Goal: Connect with others: Connect with others

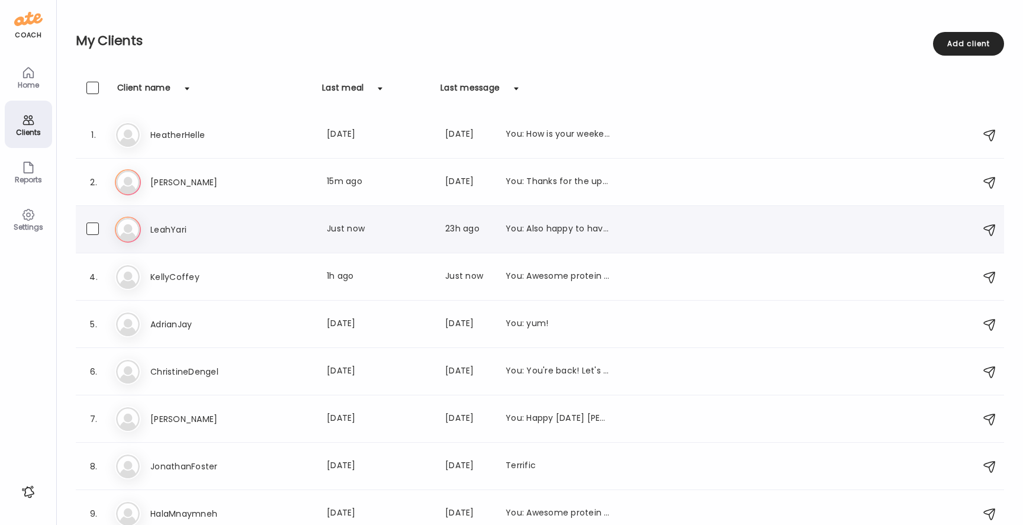
click at [171, 229] on h3 "LeahYari" at bounding box center [202, 230] width 104 height 14
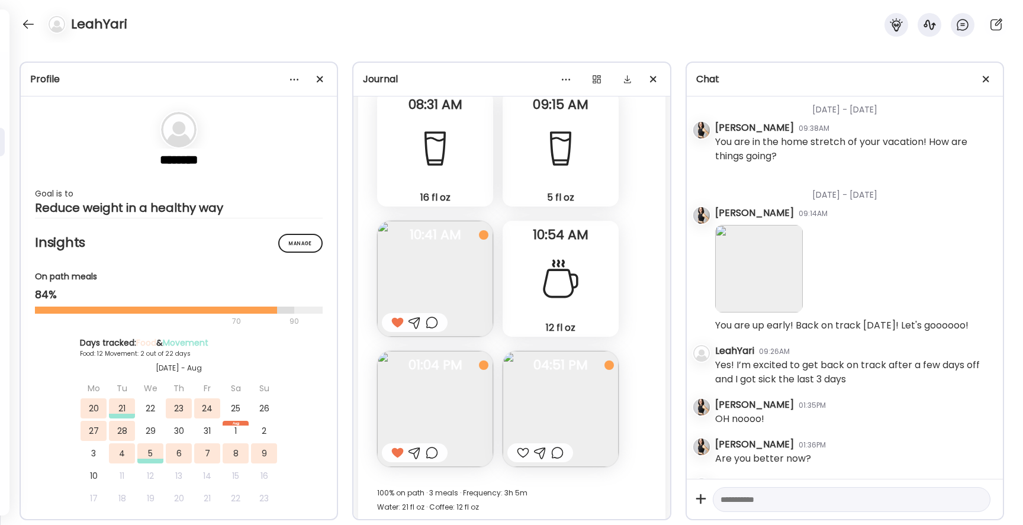
scroll to position [12783, 0]
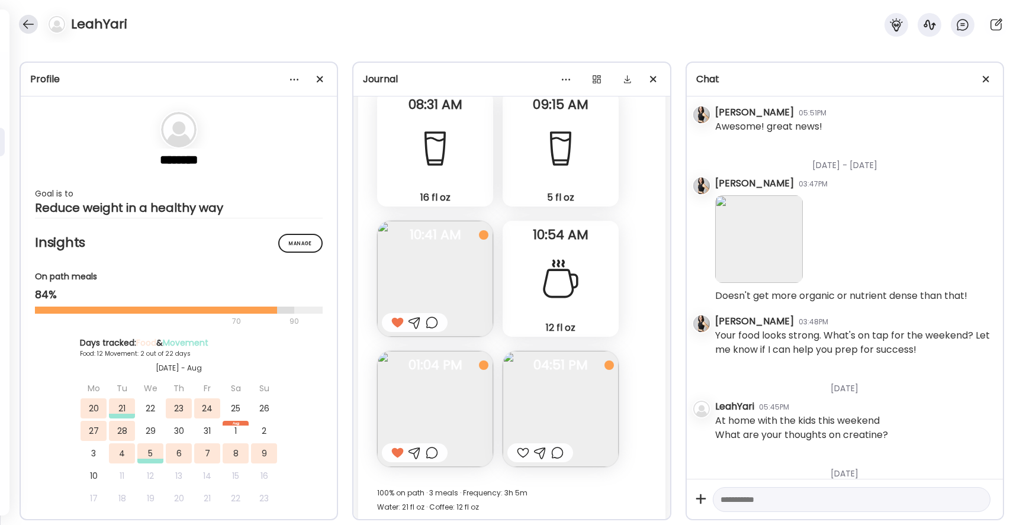
click at [28, 27] on div at bounding box center [28, 24] width 19 height 19
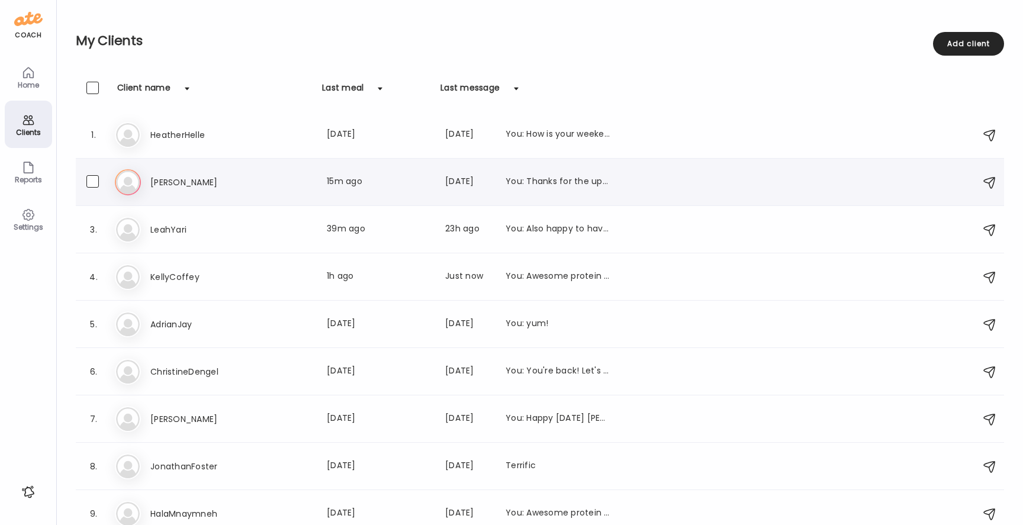
click at [163, 174] on div "Hi [PERSON_NAME] Last meal: 15m ago Last message: [DATE] You: Thanks for the up…" at bounding box center [542, 182] width 854 height 26
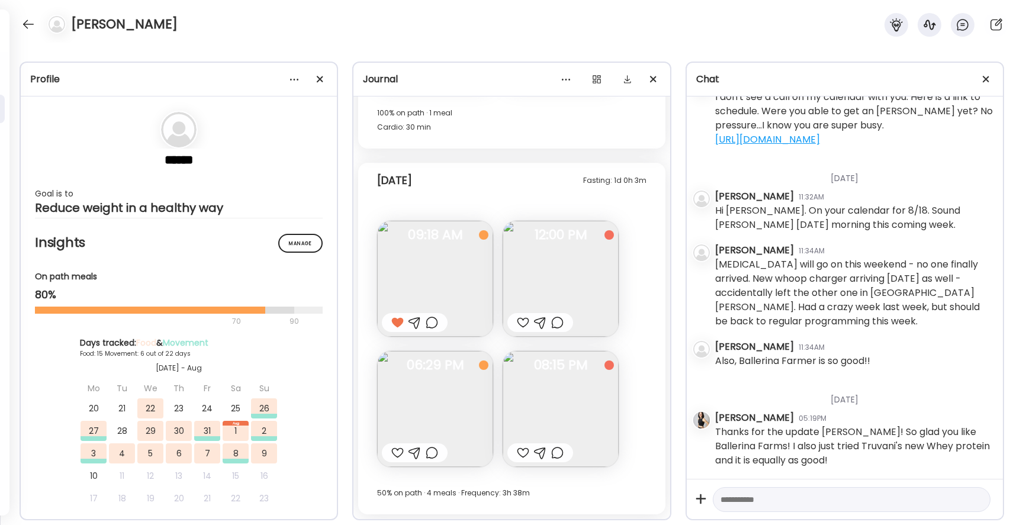
scroll to position [14010, 0]
click at [572, 381] on img at bounding box center [561, 409] width 116 height 116
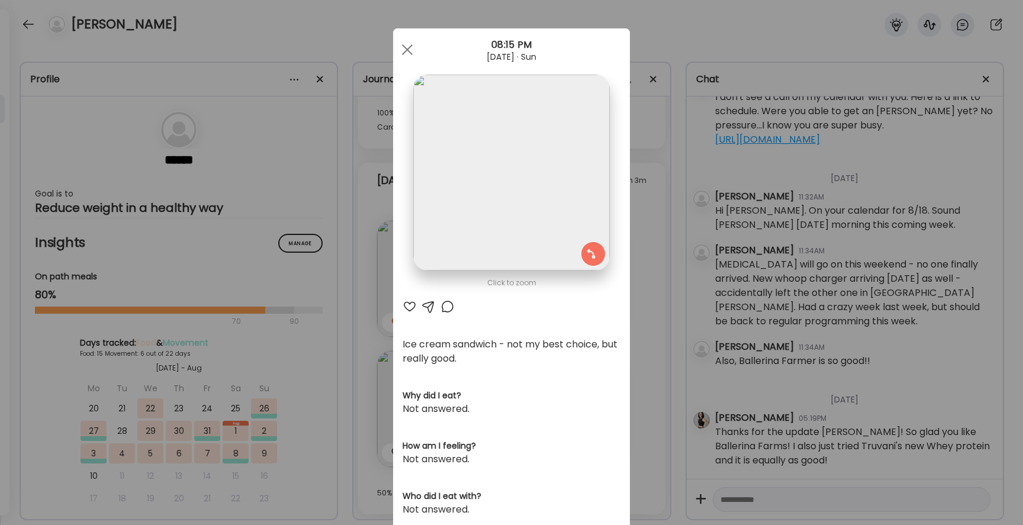
click at [409, 305] on div at bounding box center [410, 307] width 14 height 14
click at [407, 47] on div at bounding box center [408, 50] width 24 height 24
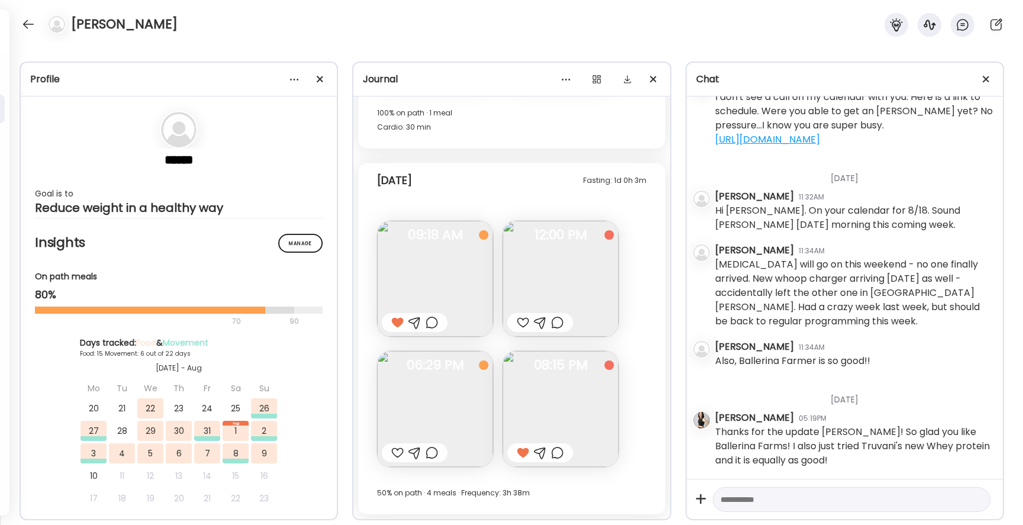
click at [424, 398] on img at bounding box center [435, 409] width 116 height 116
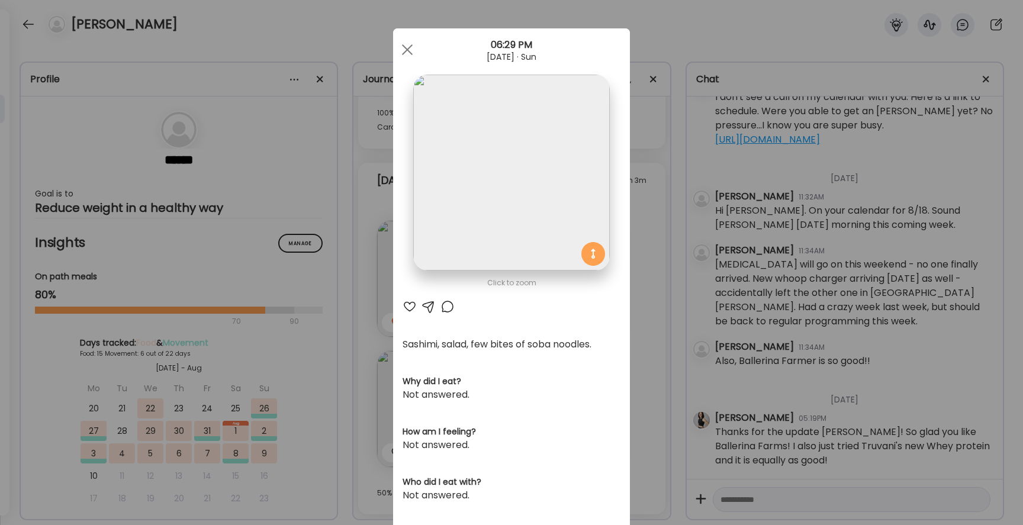
click at [410, 308] on div at bounding box center [410, 307] width 14 height 14
click at [408, 50] on span at bounding box center [407, 49] width 11 height 11
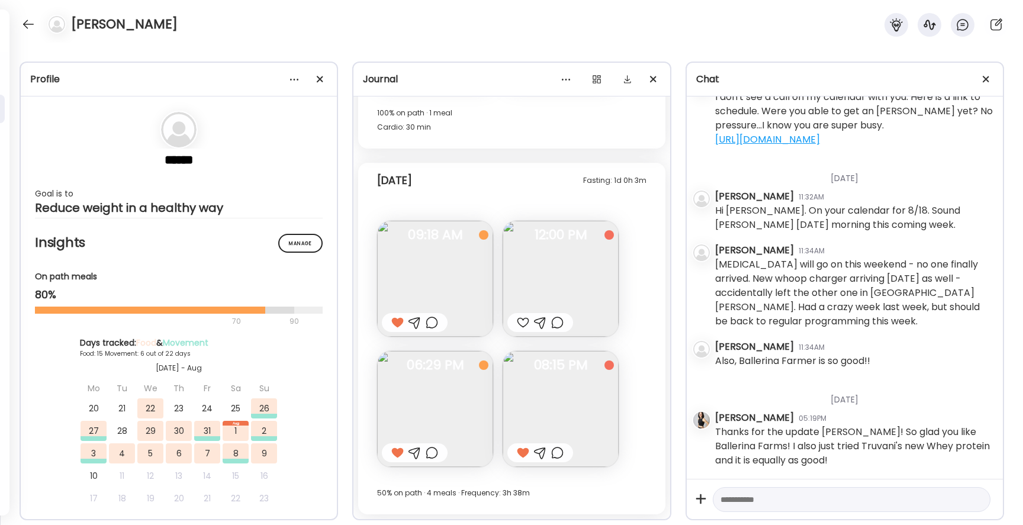
click at [532, 273] on img at bounding box center [561, 279] width 116 height 116
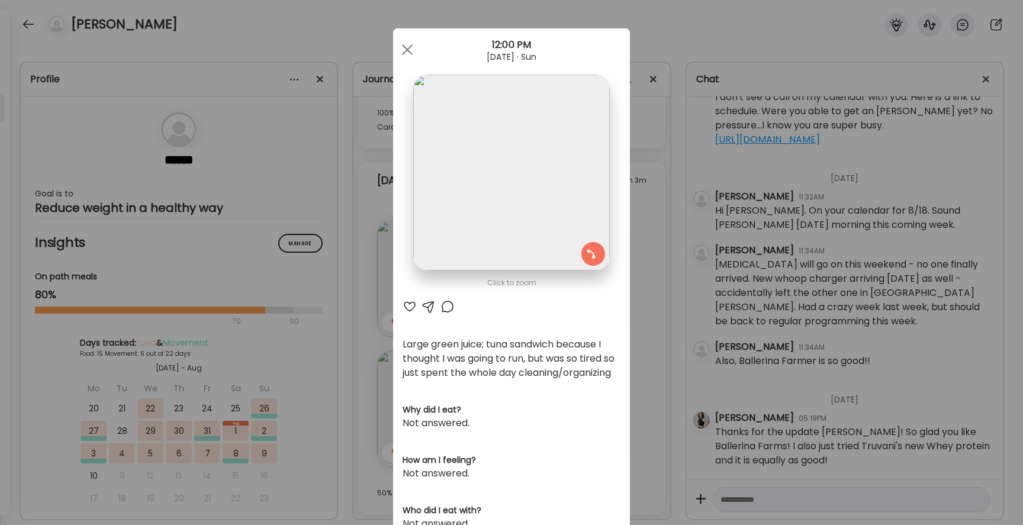
click at [410, 303] on div at bounding box center [410, 307] width 14 height 14
click at [410, 46] on div at bounding box center [408, 50] width 24 height 24
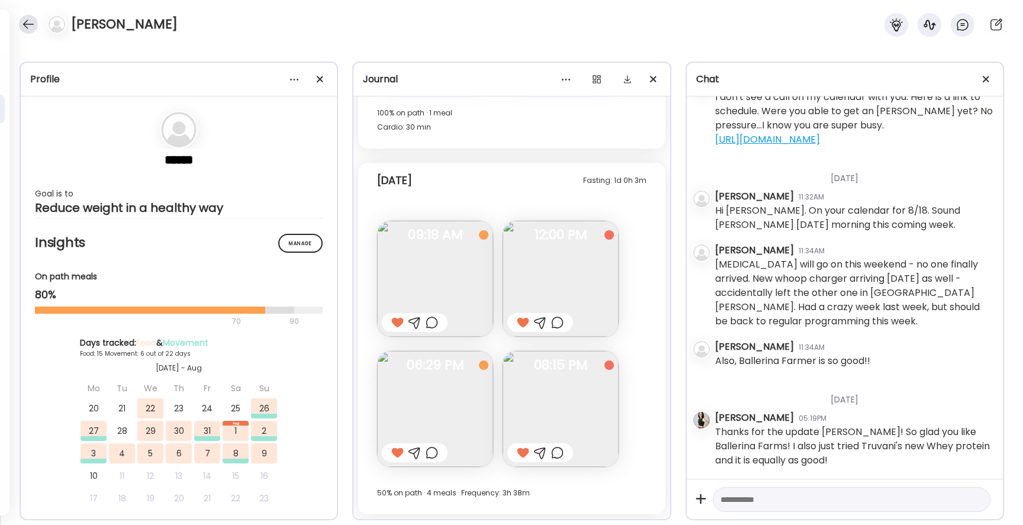
click at [23, 25] on div at bounding box center [28, 24] width 19 height 19
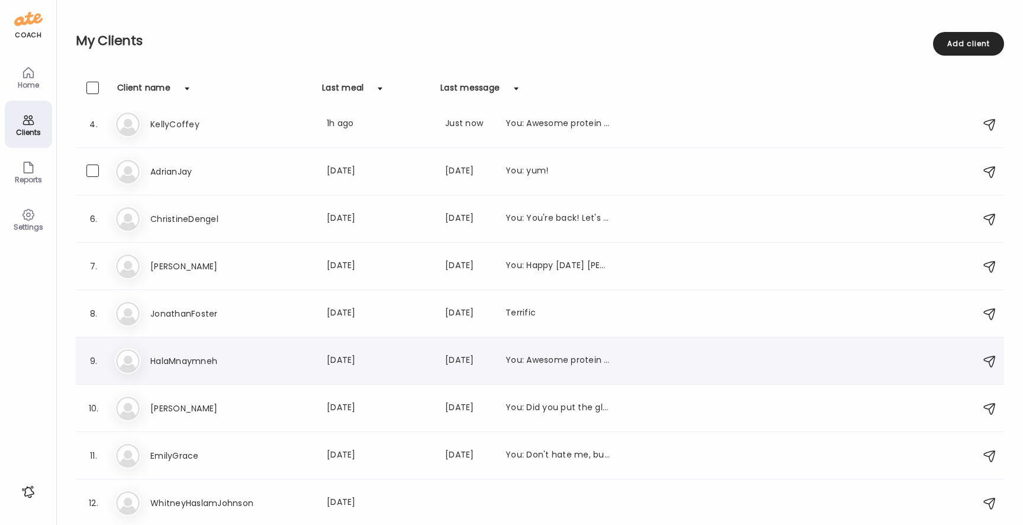
scroll to position [153, 0]
